Goal: Transaction & Acquisition: Download file/media

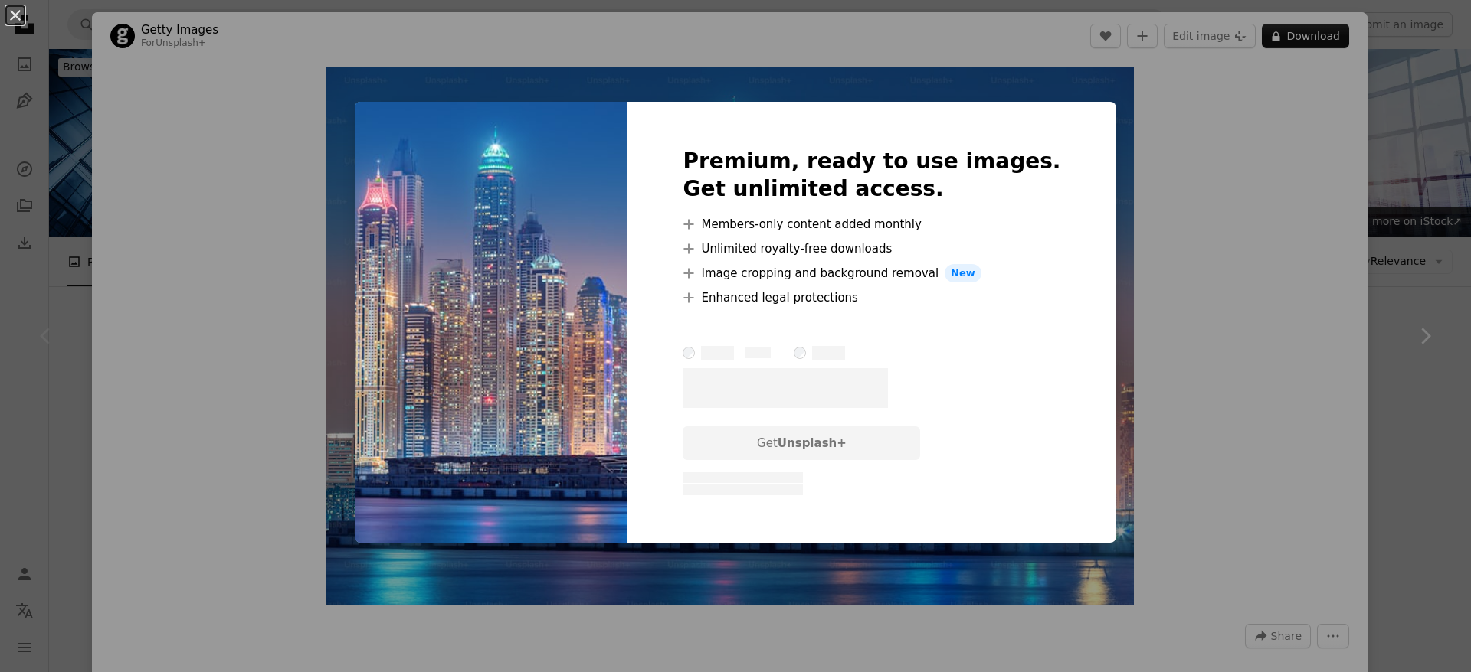
scroll to position [169, 0]
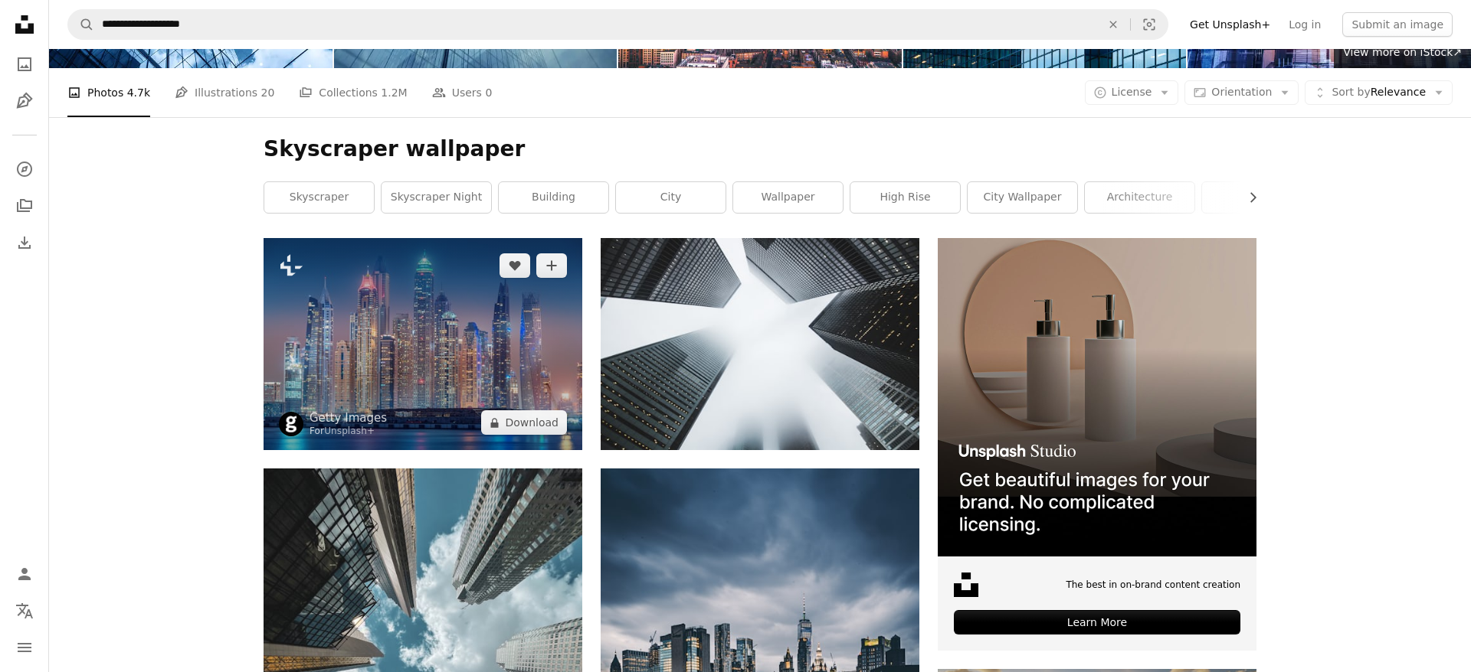
click at [469, 350] on img at bounding box center [422, 344] width 319 height 212
